Goal: Find specific page/section: Find specific page/section

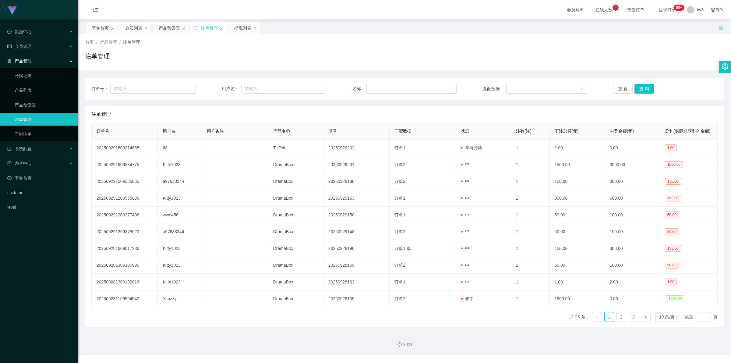
drag, startPoint x: 0, startPoint y: 0, endPoint x: 181, endPoint y: 32, distance: 184.1
click at [181, 32] on div "产品预设置" at bounding box center [171, 28] width 37 height 12
click at [165, 28] on div "产品预设置" at bounding box center [169, 28] width 21 height 12
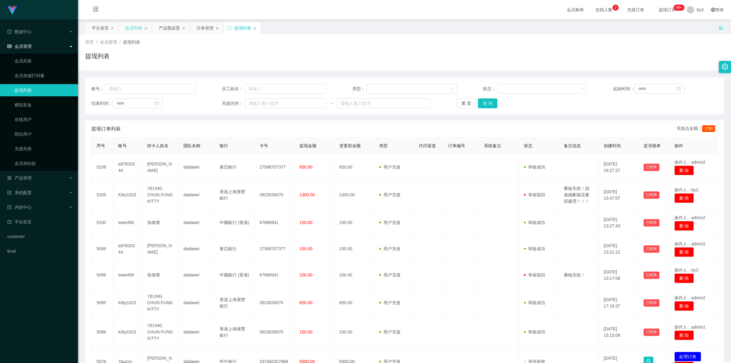
click at [131, 24] on div "会员列表" at bounding box center [133, 28] width 17 height 12
